Goal: Task Accomplishment & Management: Use online tool/utility

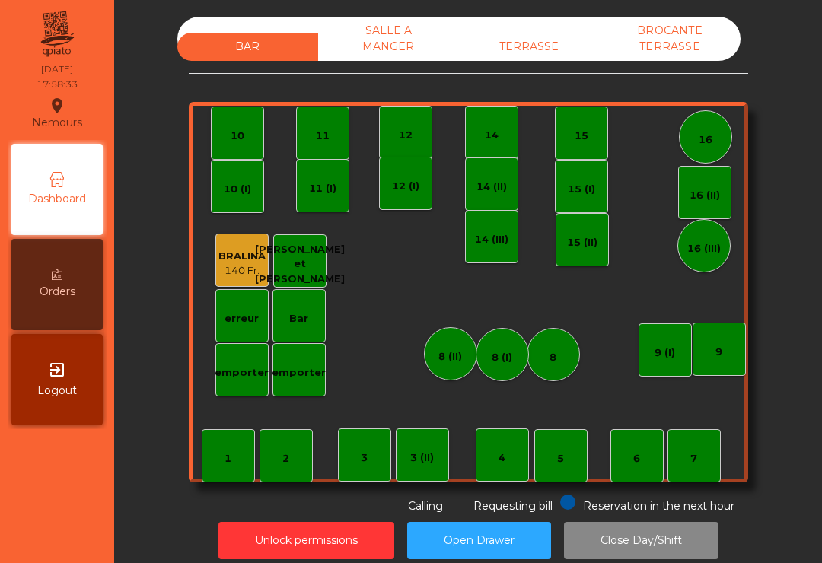
click at [543, 40] on div "TERRASSE" at bounding box center [529, 47] width 141 height 28
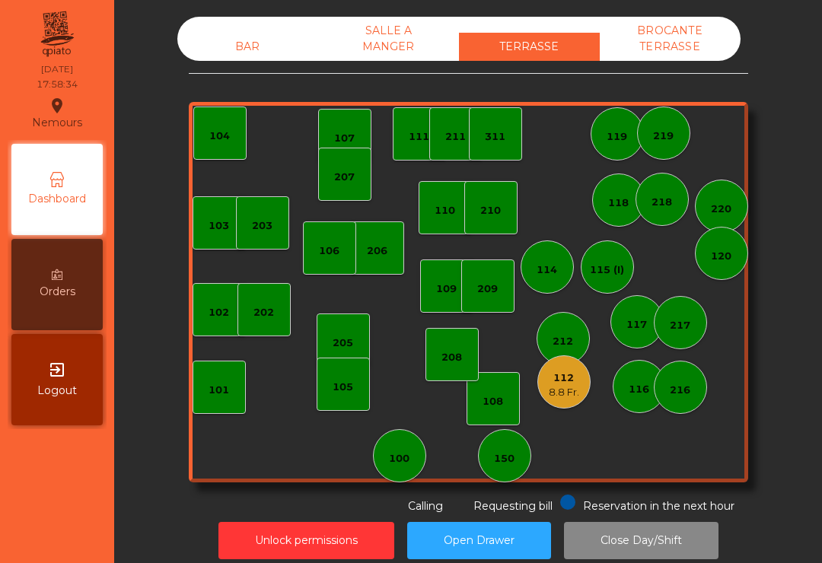
click at [560, 404] on div "112 8.8 Fr." at bounding box center [563, 382] width 53 height 53
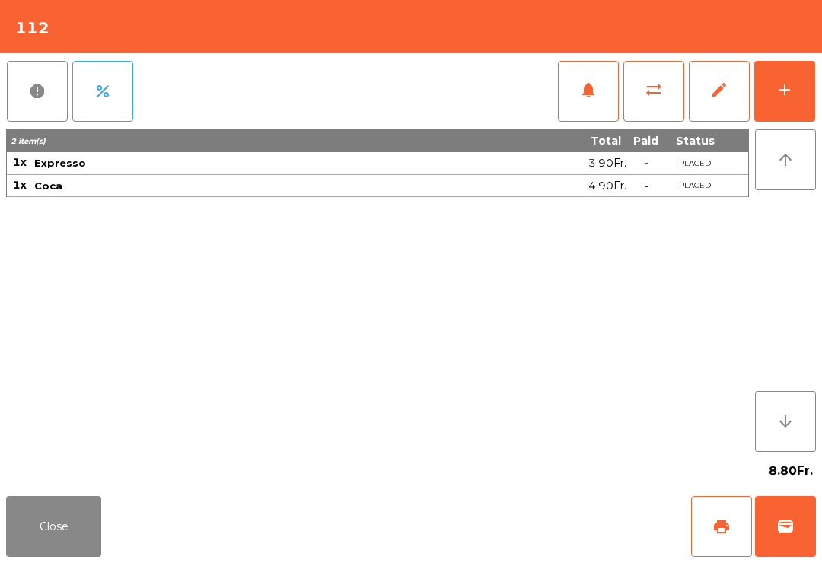
click at [722, 528] on span "print" at bounding box center [722, 527] width 18 height 18
click at [777, 549] on button "wallet" at bounding box center [785, 526] width 61 height 61
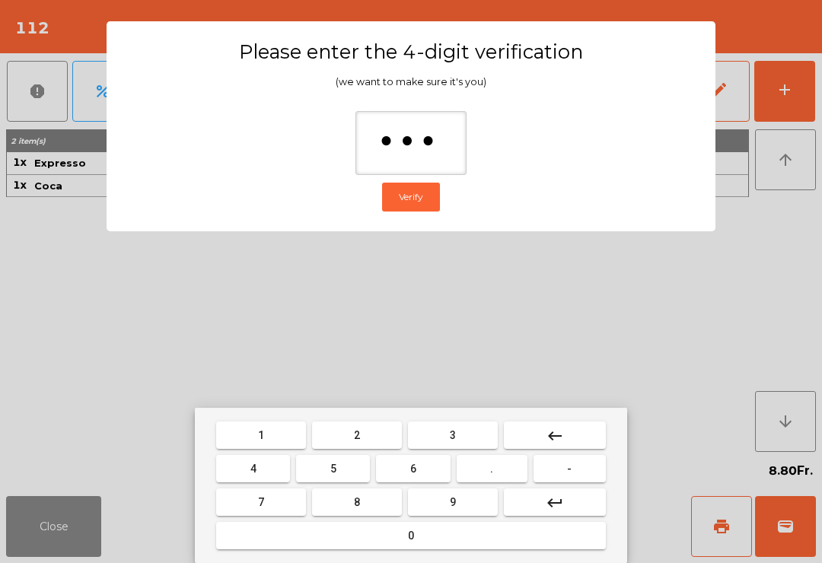
type input "****"
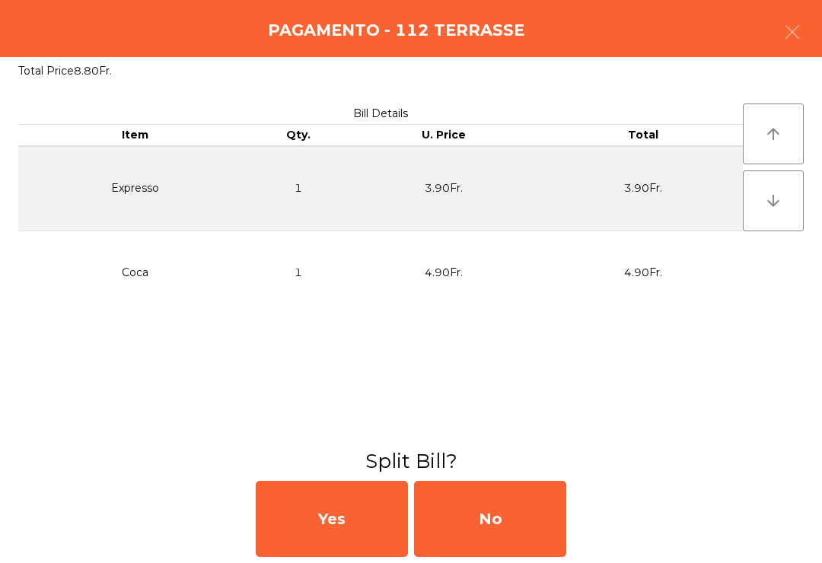
click at [502, 519] on div "No" at bounding box center [490, 519] width 152 height 76
click at [502, 518] on div "MB" at bounding box center [490, 519] width 152 height 76
click at [528, 539] on div "No" at bounding box center [490, 519] width 152 height 76
click at [528, 538] on div "No" at bounding box center [490, 519] width 152 height 76
click at [560, 521] on div "No" at bounding box center [490, 519] width 152 height 76
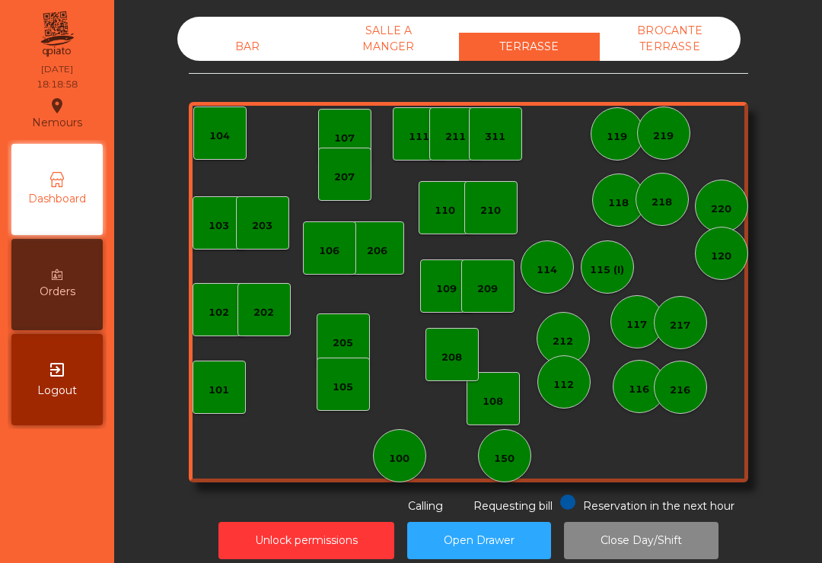
click at [235, 50] on div "BAR" at bounding box center [247, 47] width 141 height 28
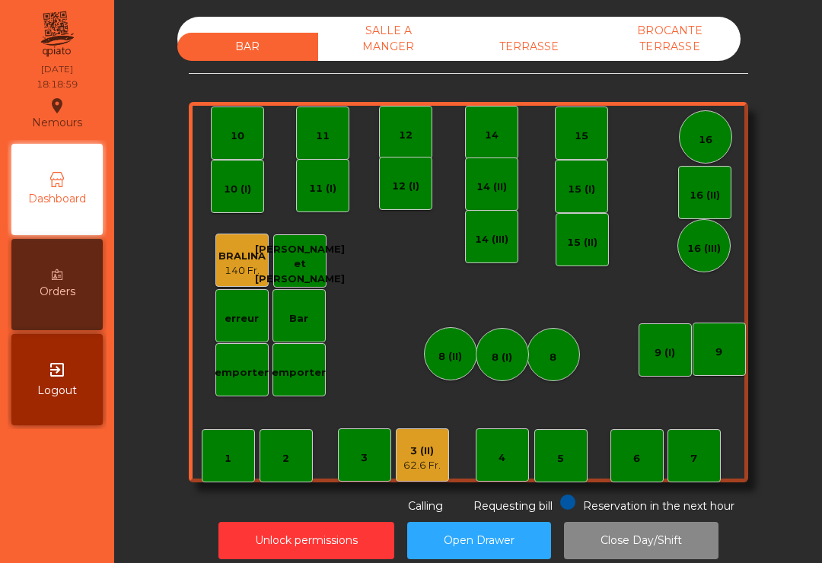
click at [397, 456] on div "3 (II) 62.6 Fr." at bounding box center [422, 455] width 53 height 53
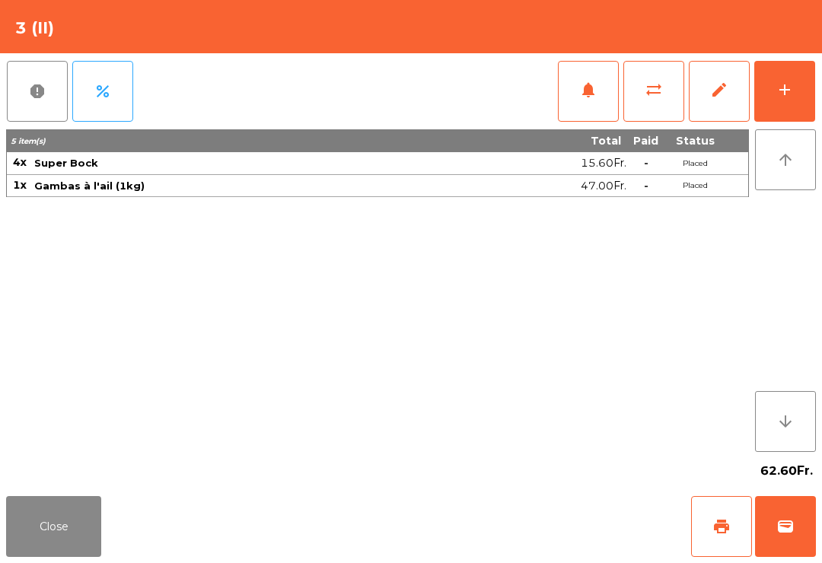
click at [789, 97] on div "add" at bounding box center [785, 90] width 18 height 18
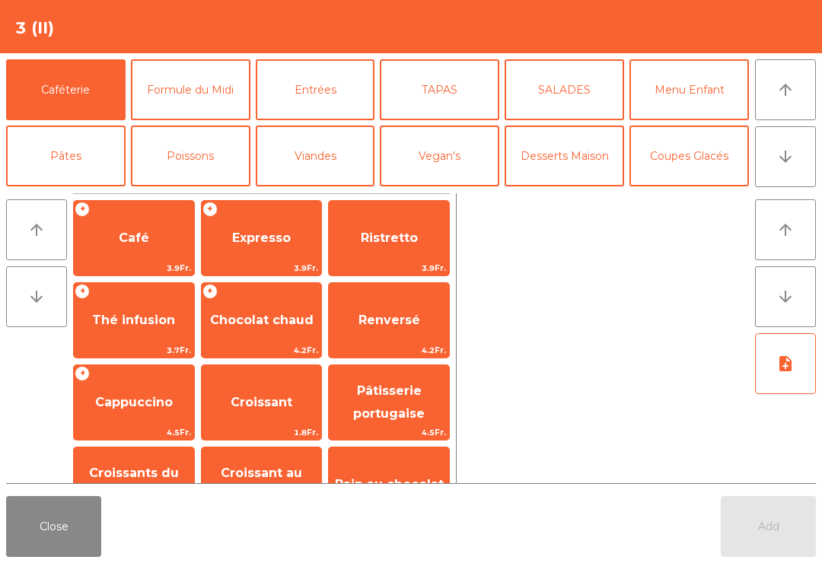
click at [796, 143] on button "arrow_downward" at bounding box center [785, 156] width 61 height 61
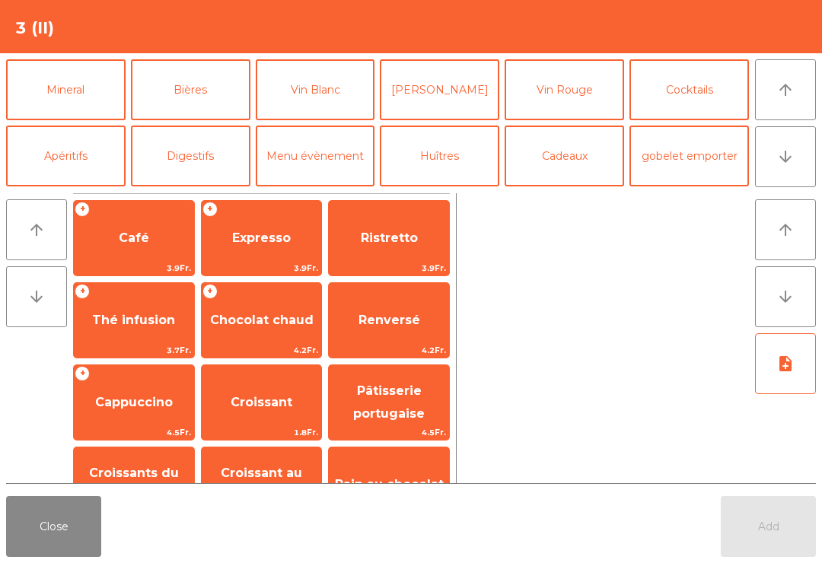
click at [193, 99] on button "Bières" at bounding box center [191, 89] width 120 height 61
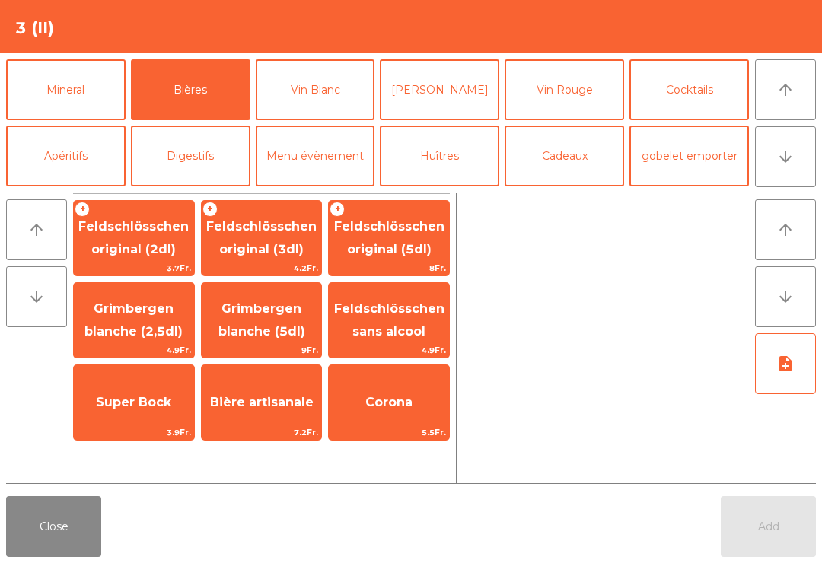
click at [137, 404] on span "Super Bock" at bounding box center [133, 402] width 75 height 14
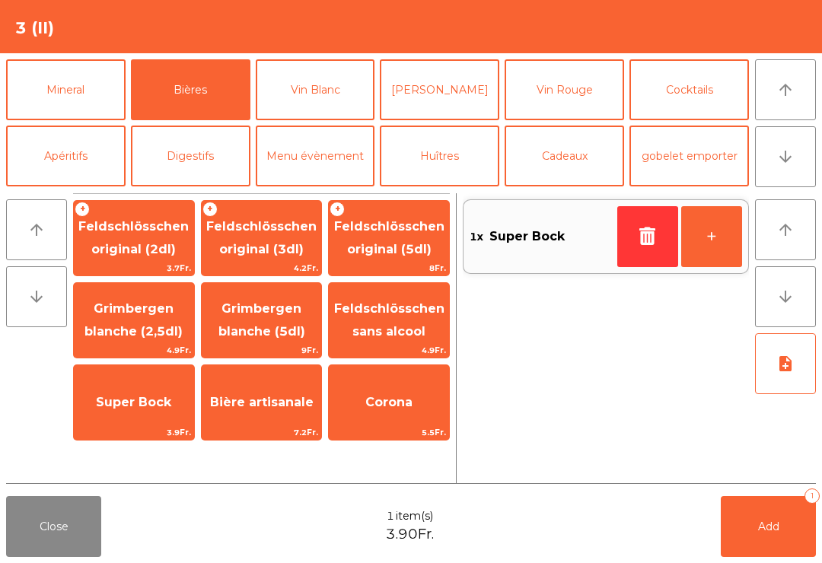
click at [132, 411] on span "Super Bock" at bounding box center [134, 402] width 120 height 41
click at [769, 531] on span "Add" at bounding box center [768, 527] width 21 height 14
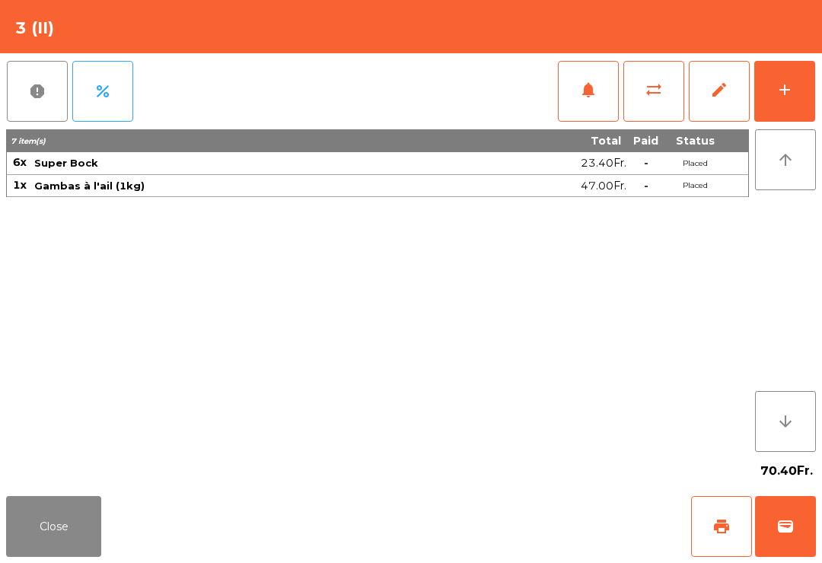
click at [31, 549] on button "Close" at bounding box center [53, 526] width 95 height 61
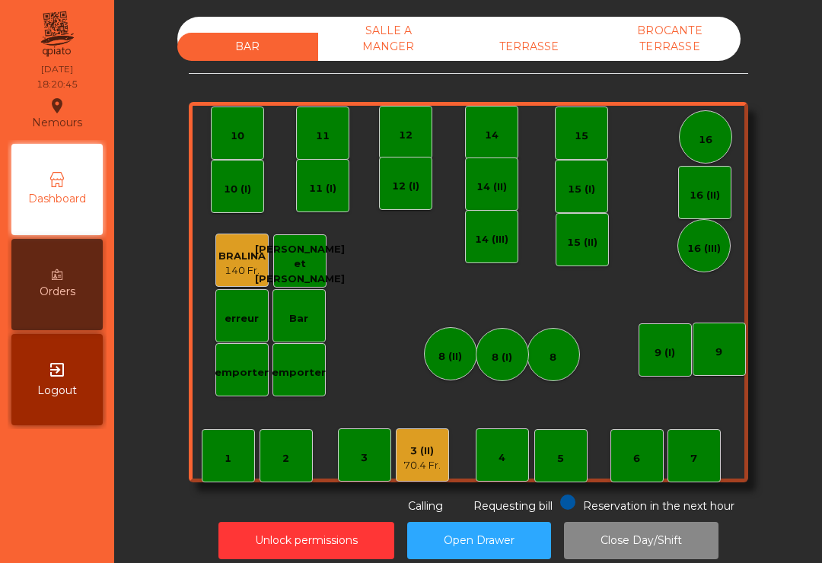
click at [518, 58] on div "TERRASSE" at bounding box center [529, 47] width 141 height 28
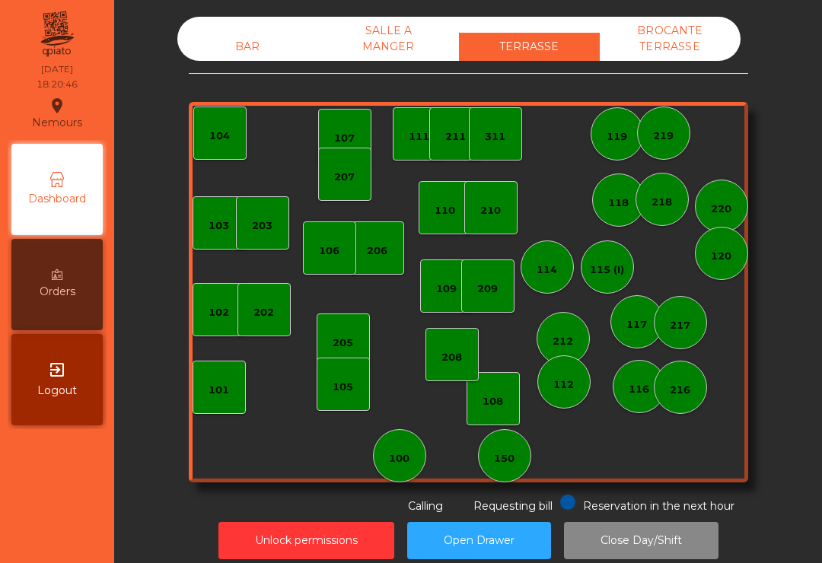
click at [520, 457] on div "150" at bounding box center [504, 455] width 53 height 53
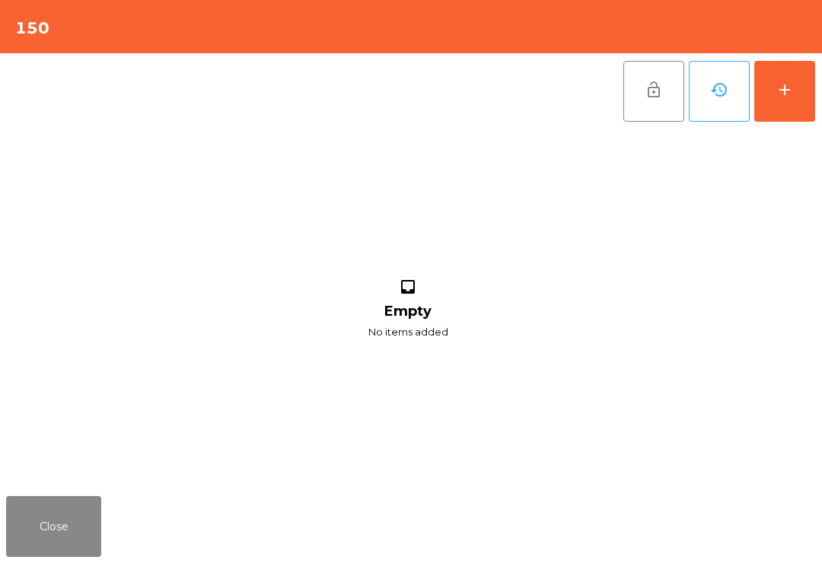
click at [802, 103] on button "add" at bounding box center [784, 91] width 61 height 61
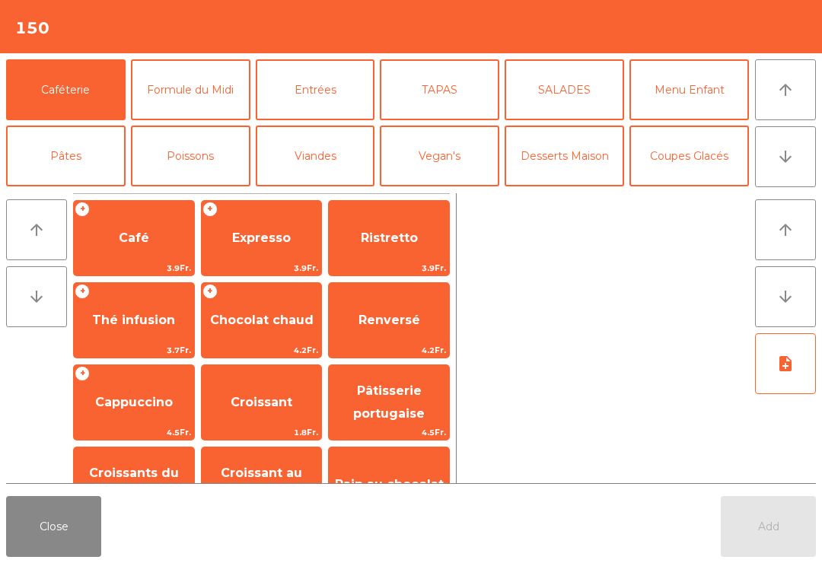
scroll to position [18, 0]
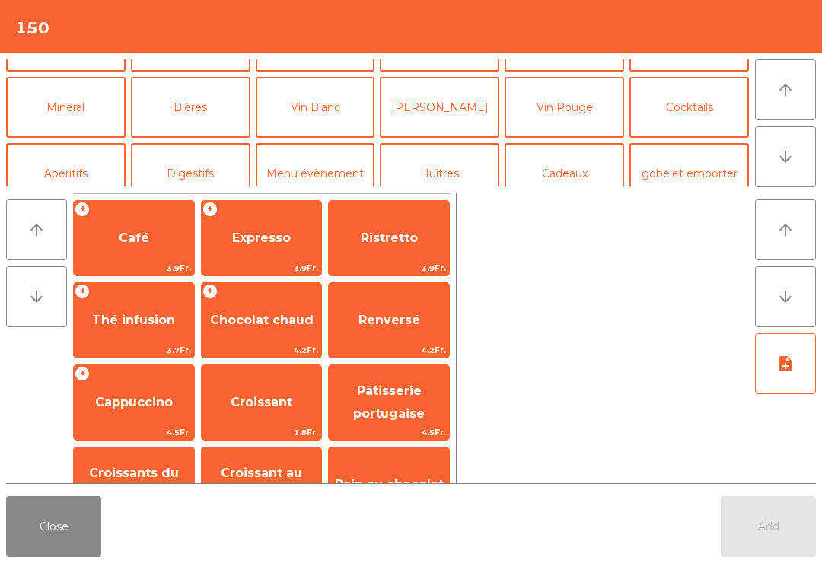
click at [71, 143] on button "Apéritifs" at bounding box center [66, 173] width 120 height 61
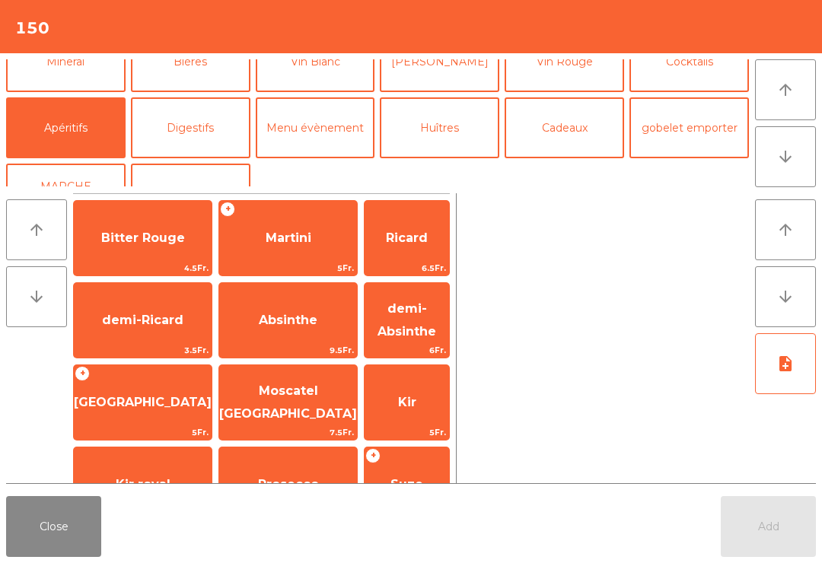
scroll to position [113, 0]
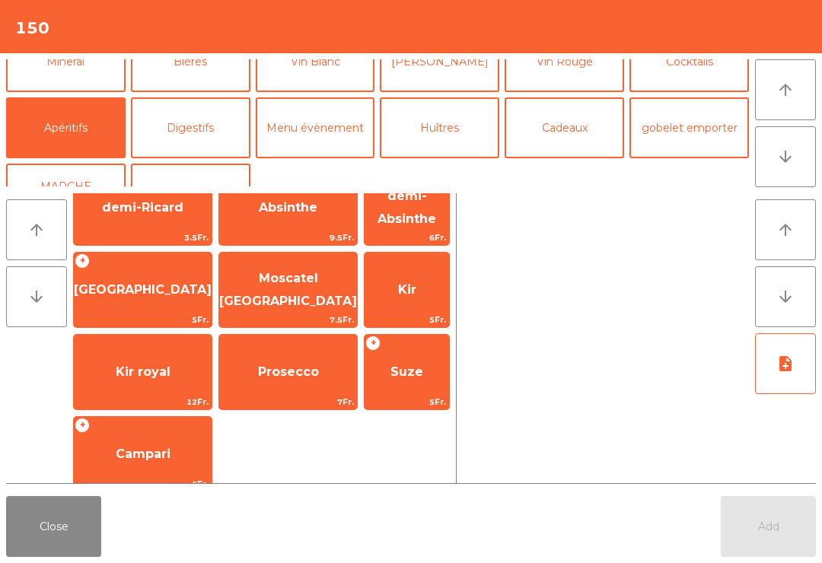
click at [234, 387] on span "Prosecco" at bounding box center [288, 372] width 138 height 41
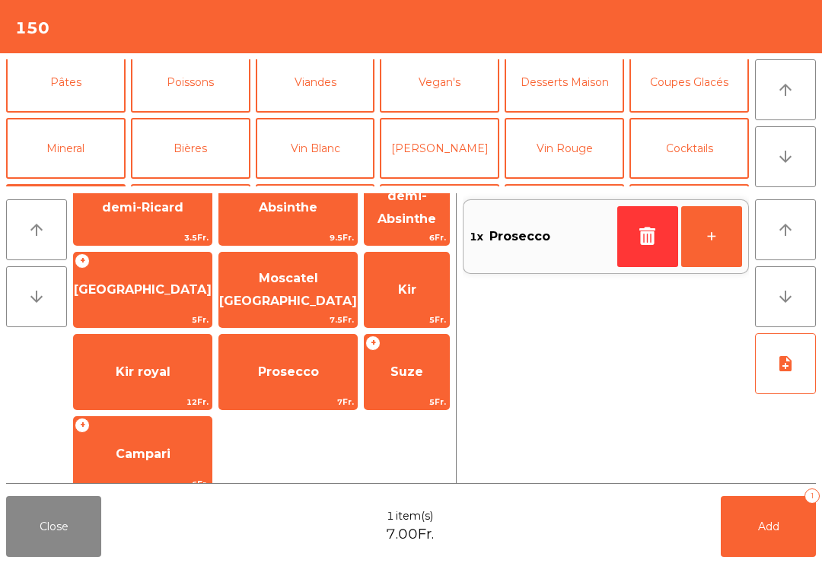
click at [332, 146] on button "Vin Blanc" at bounding box center [316, 148] width 120 height 61
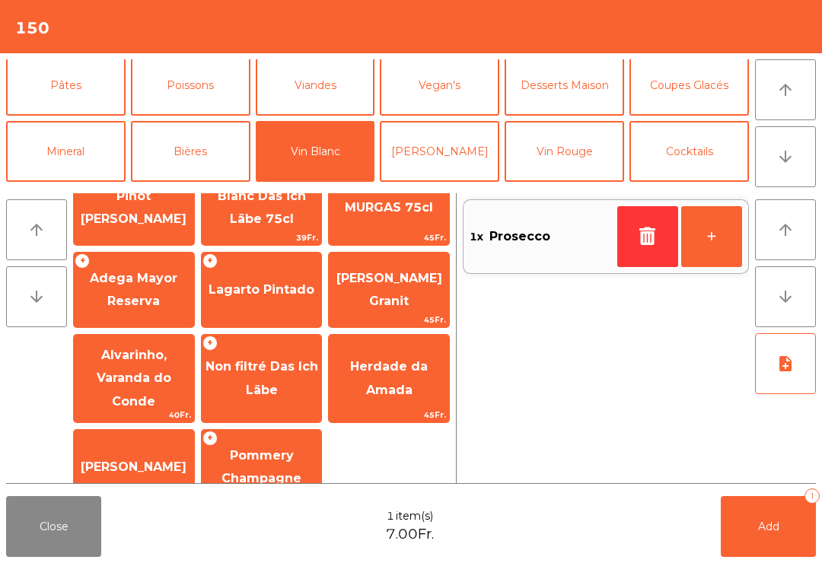
scroll to position [-1, 0]
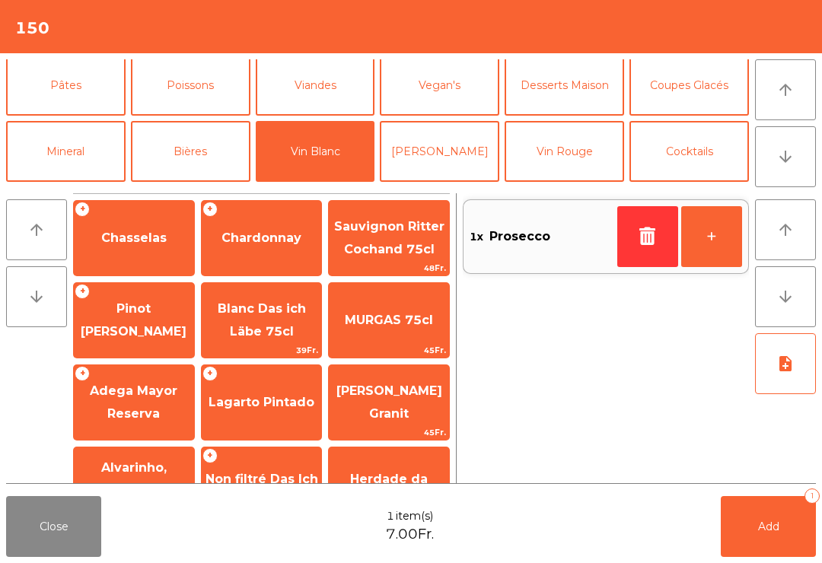
click at [270, 258] on span "Chardonnay" at bounding box center [262, 238] width 120 height 41
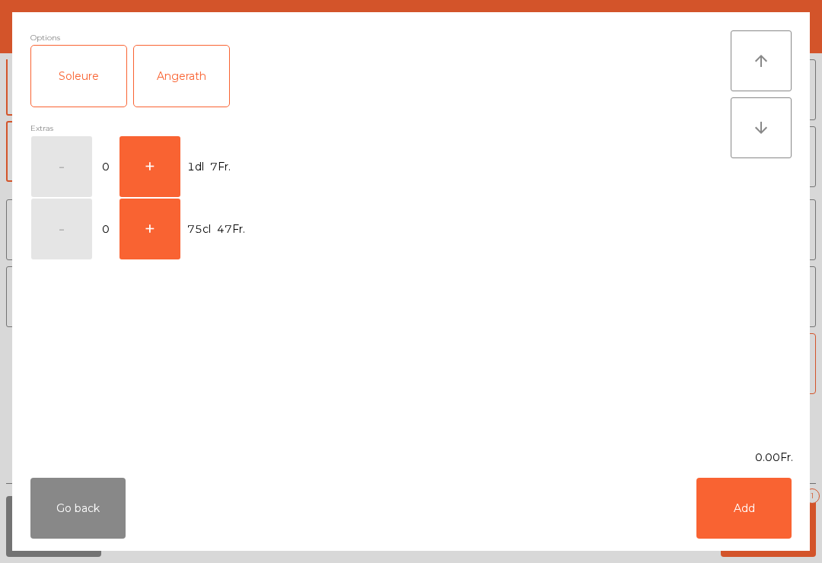
scroll to position [0, 0]
click at [168, 148] on button "+" at bounding box center [150, 166] width 61 height 61
click at [763, 502] on button "Add" at bounding box center [744, 508] width 95 height 61
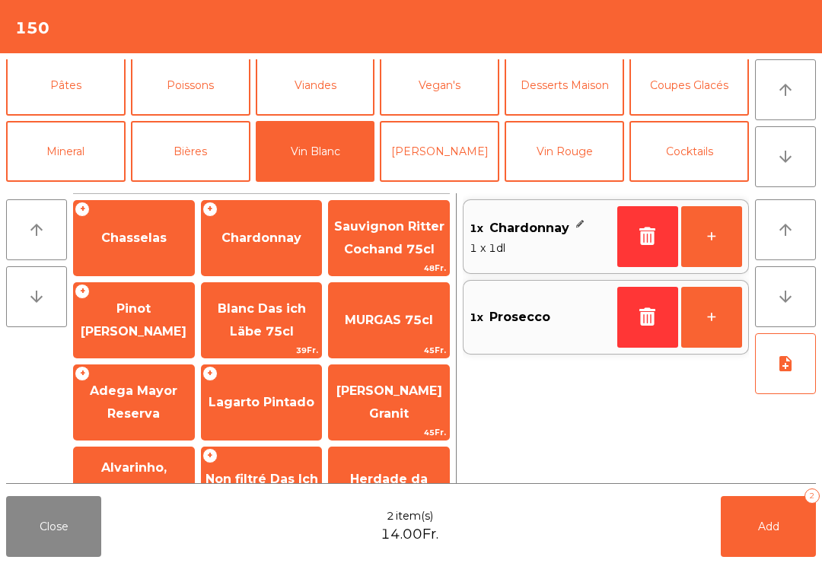
click at [790, 522] on button "Add 2" at bounding box center [768, 526] width 95 height 61
